Goal: Task Accomplishment & Management: Manage account settings

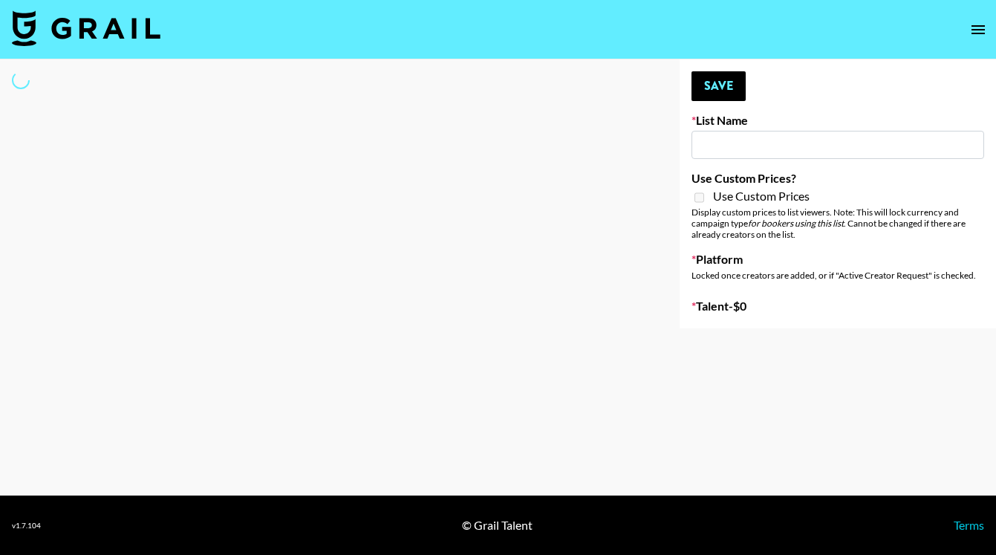
type input "[GEOGRAPHIC_DATA]"
select select "Song"
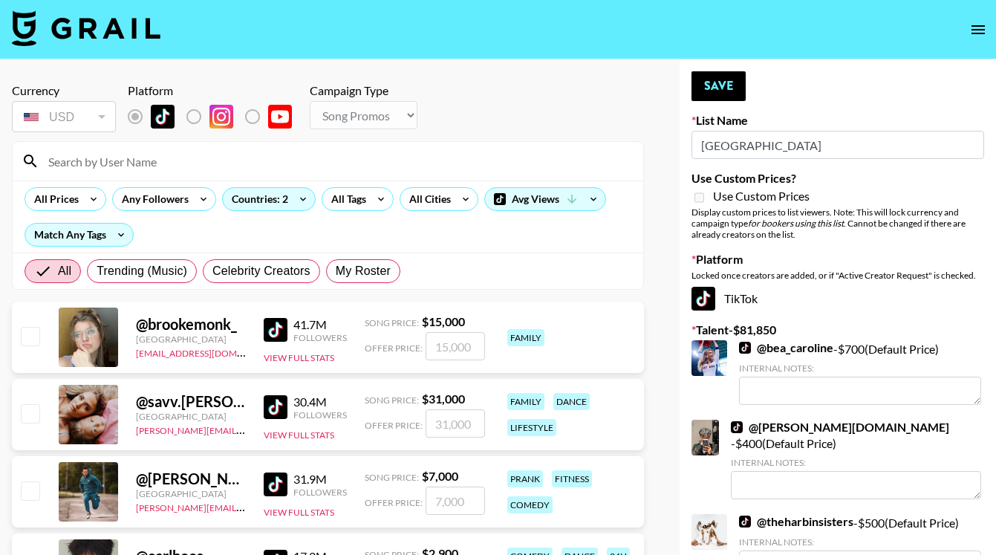
click at [128, 155] on input at bounding box center [336, 161] width 595 height 24
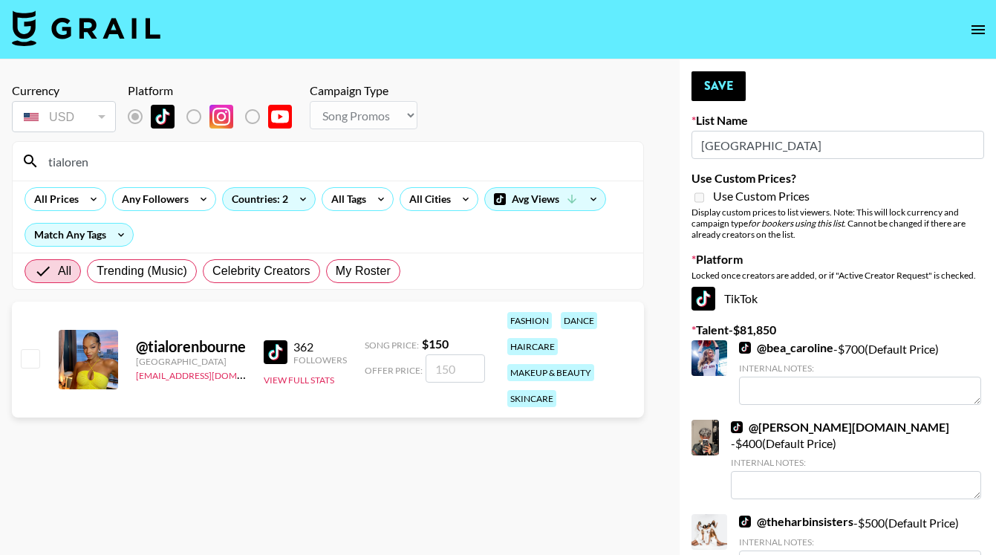
type input "tialoren"
click at [27, 358] on input "checkbox" at bounding box center [30, 358] width 18 height 18
checkbox input "true"
type input "150"
click at [709, 84] on button "Save" at bounding box center [719, 86] width 54 height 30
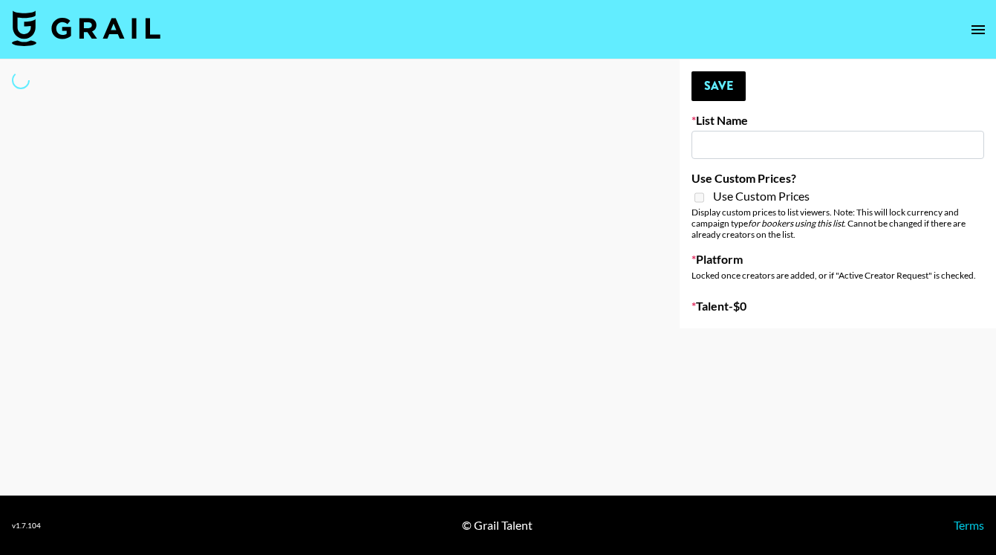
type input "GoVanni Campaign"
select select "Song"
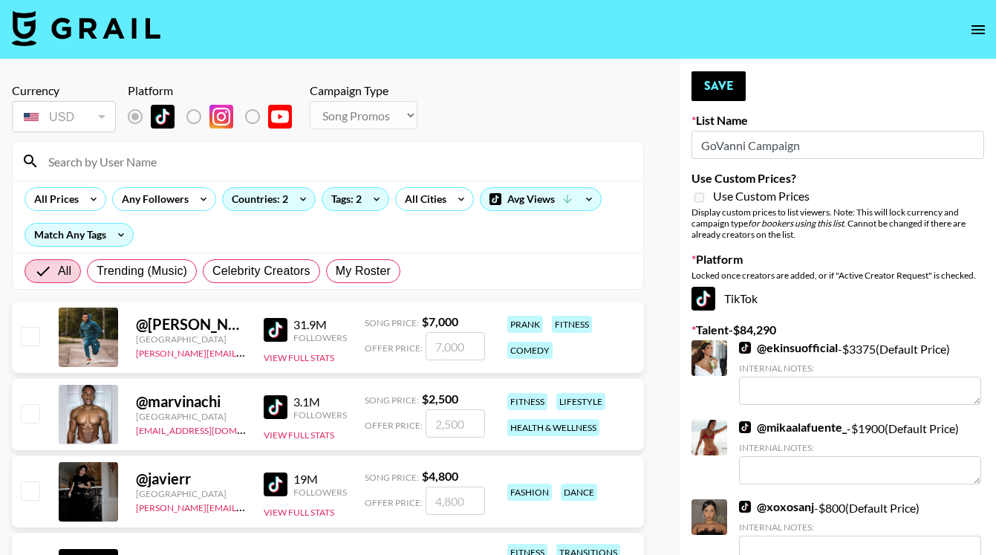
click at [168, 164] on input at bounding box center [336, 161] width 595 height 24
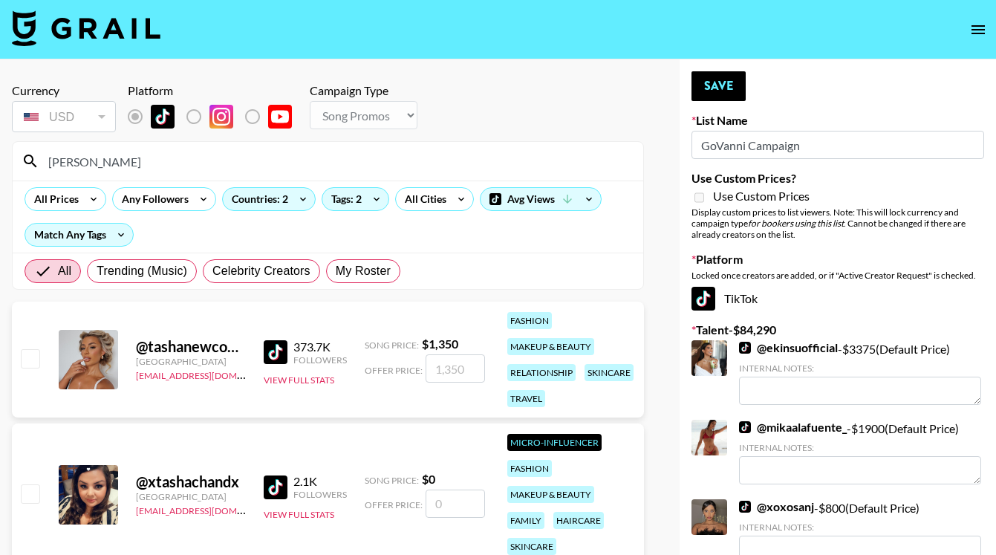
type input "tasha"
click at [32, 357] on input "checkbox" at bounding box center [30, 358] width 18 height 18
checkbox input "true"
type input "1350"
click at [725, 83] on button "Save" at bounding box center [719, 86] width 54 height 30
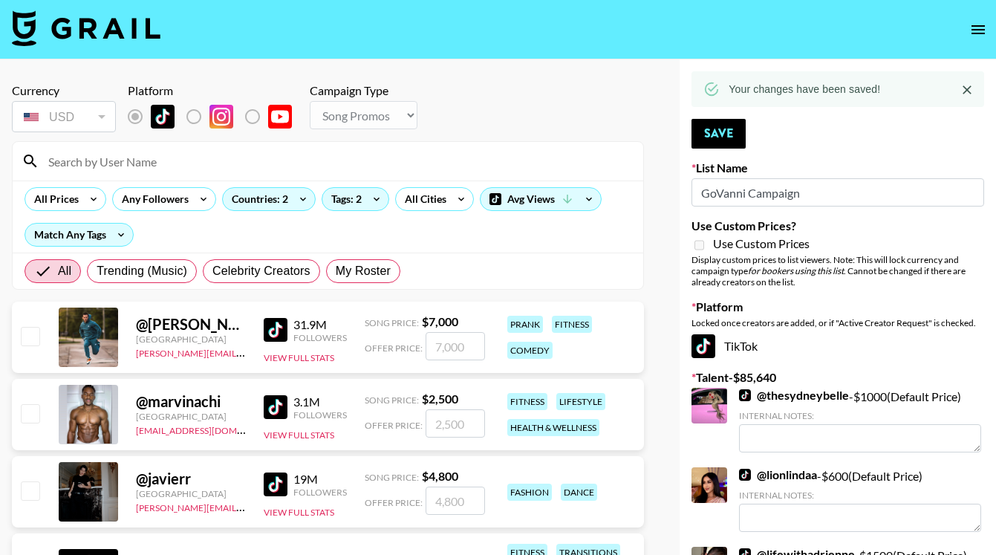
click at [158, 157] on input at bounding box center [336, 161] width 595 height 24
click at [251, 157] on input at bounding box center [336, 161] width 595 height 24
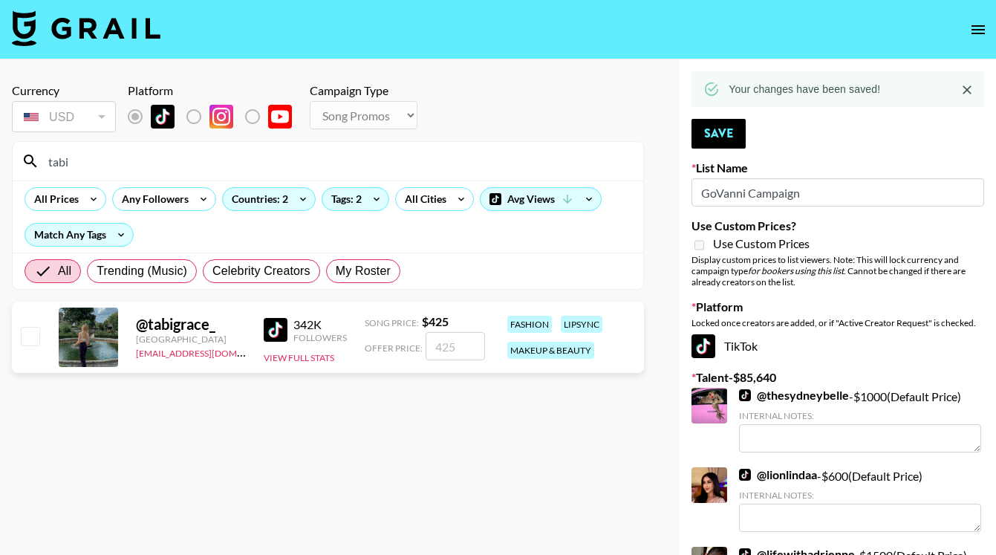
type input "tabi"
click at [30, 339] on input "checkbox" at bounding box center [30, 336] width 18 height 18
checkbox input "true"
type input "425"
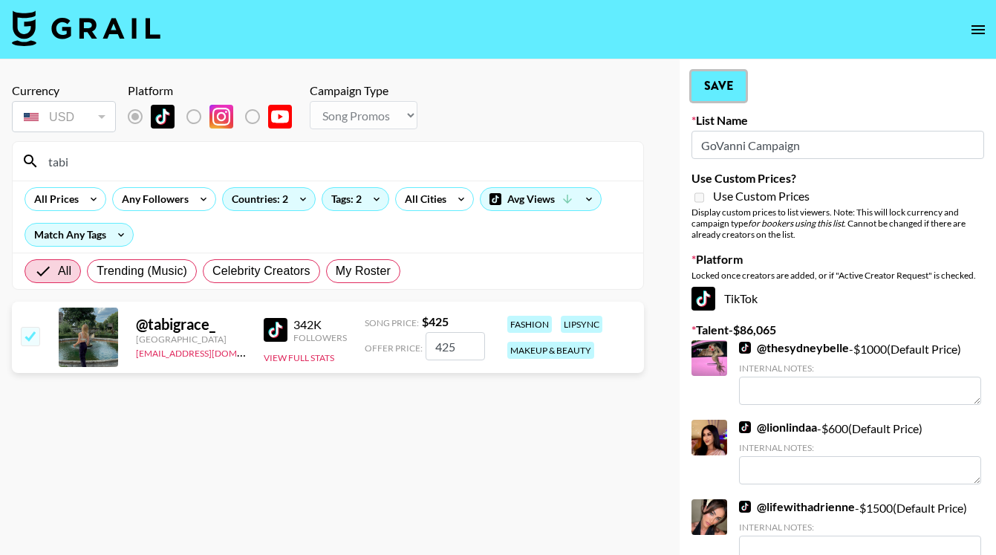
click at [709, 93] on button "Save" at bounding box center [719, 86] width 54 height 30
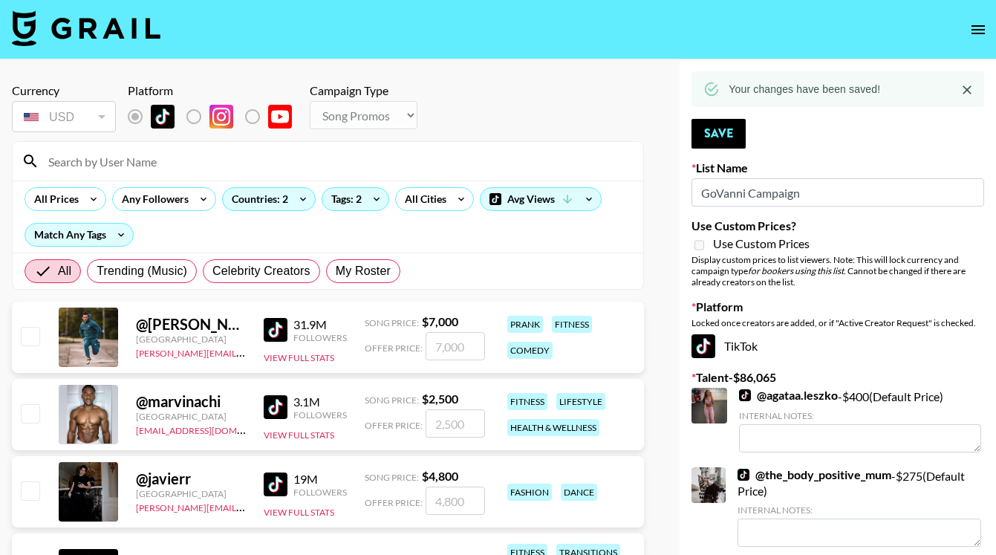
click at [101, 161] on input at bounding box center [336, 161] width 595 height 24
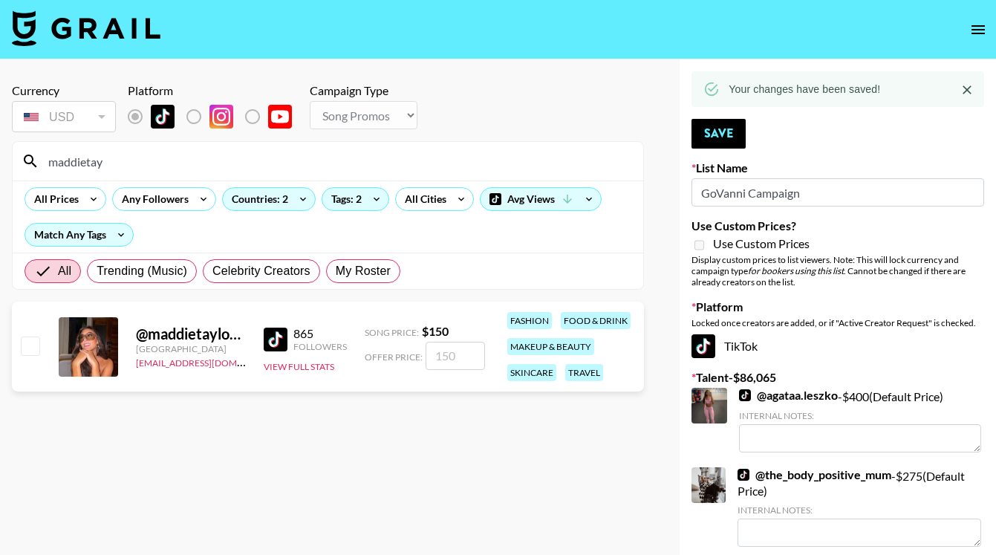
type input "maddietay"
click at [39, 339] on input "checkbox" at bounding box center [30, 346] width 18 height 18
checkbox input "true"
type input "150"
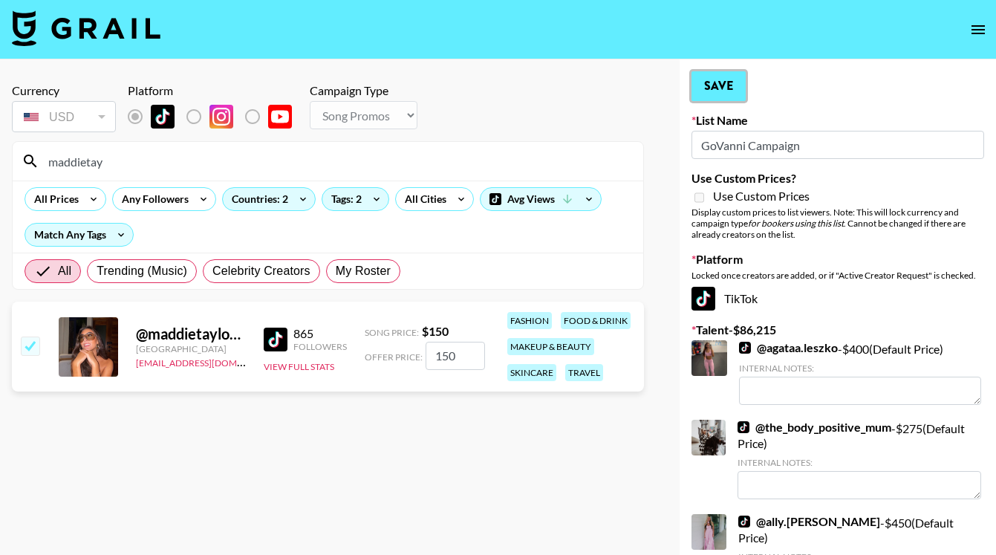
click at [704, 95] on button "Save" at bounding box center [719, 86] width 54 height 30
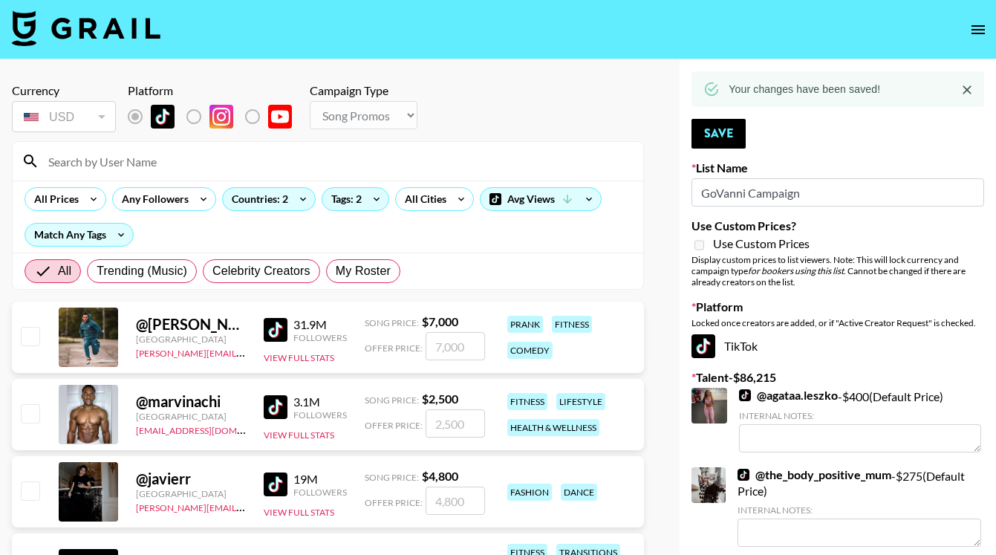
click at [197, 157] on input at bounding box center [336, 161] width 595 height 24
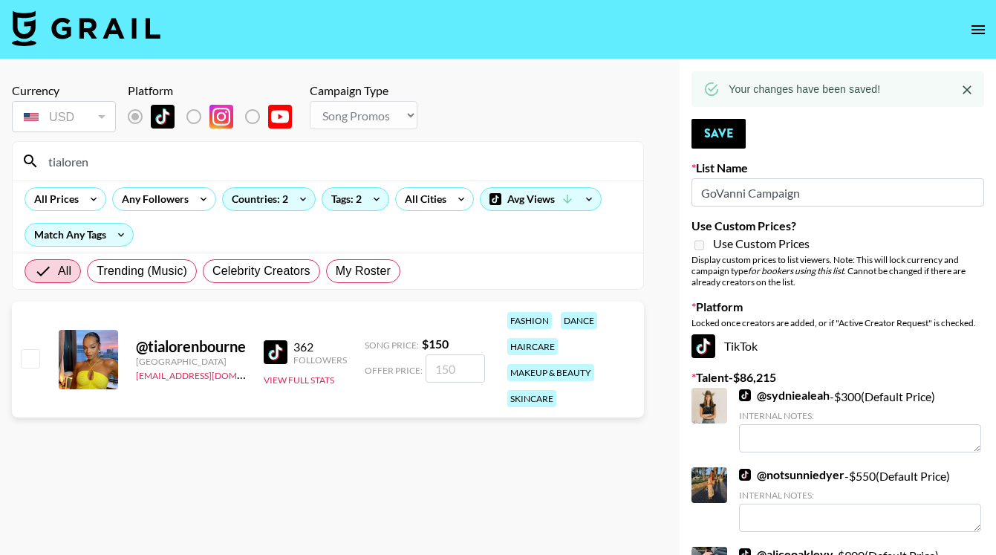
type input "tialoren"
click at [32, 363] on input "checkbox" at bounding box center [30, 358] width 18 height 18
checkbox input "true"
type input "150"
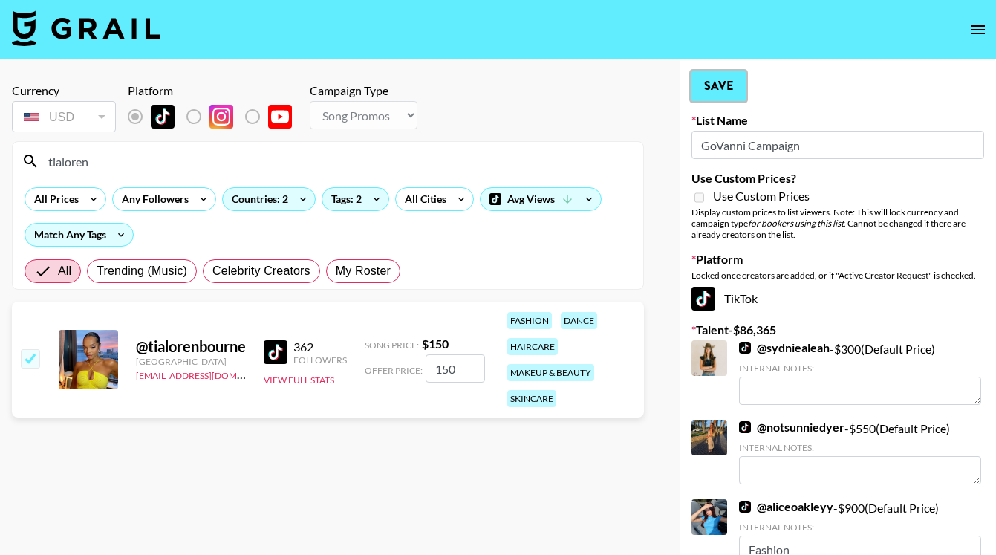
click at [724, 88] on button "Save" at bounding box center [719, 86] width 54 height 30
